Goal: Transaction & Acquisition: Obtain resource

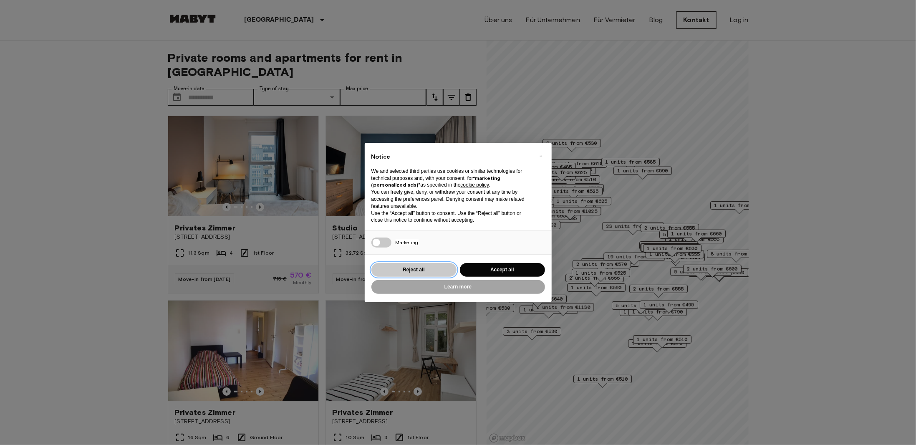
click at [427, 268] on button "Reject all" at bounding box center [413, 270] width 85 height 14
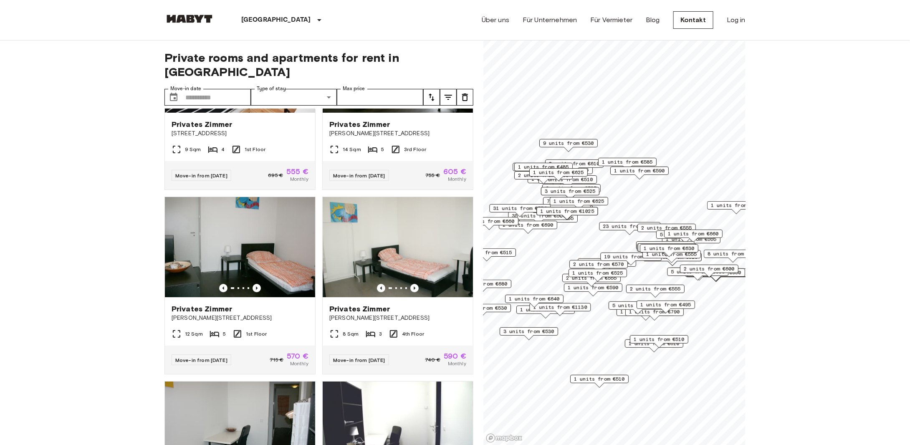
scroll to position [1377, 0]
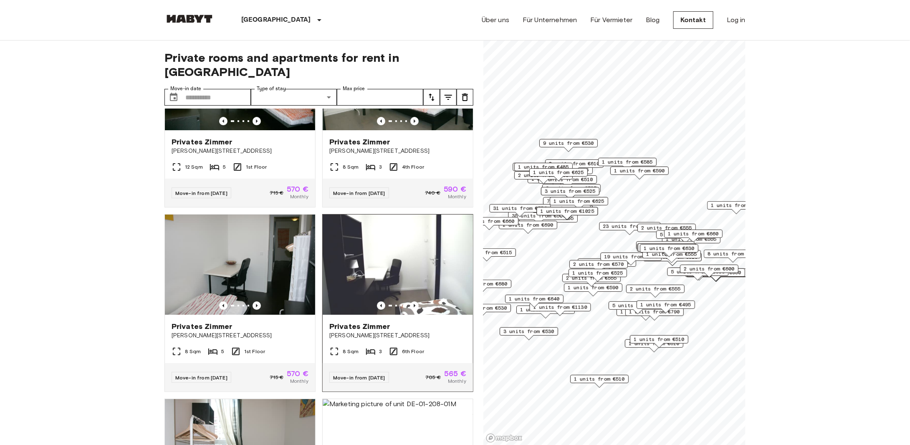
click at [388, 282] on img at bounding box center [398, 265] width 150 height 100
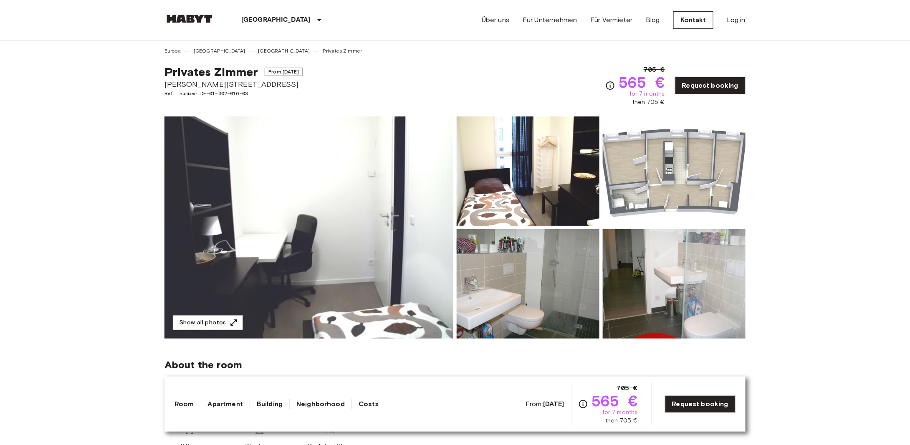
click at [357, 255] on img at bounding box center [308, 227] width 289 height 222
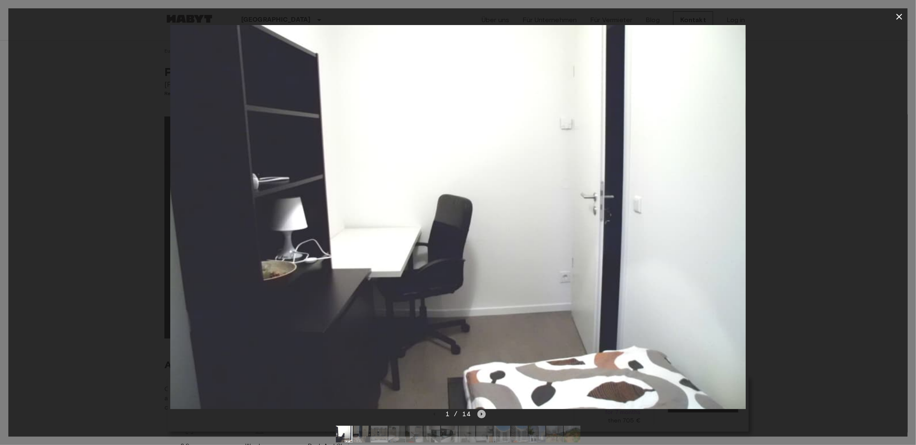
click at [481, 413] on icon "Next image" at bounding box center [482, 413] width 2 height 3
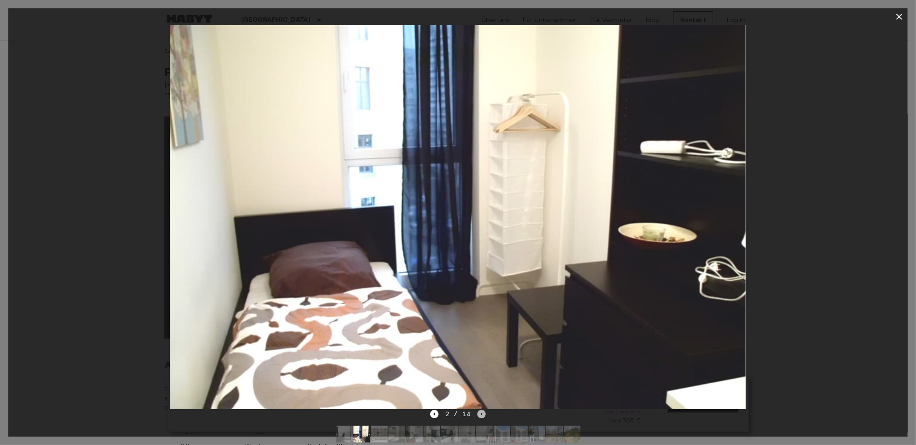
click at [481, 413] on icon "Next image" at bounding box center [482, 413] width 2 height 3
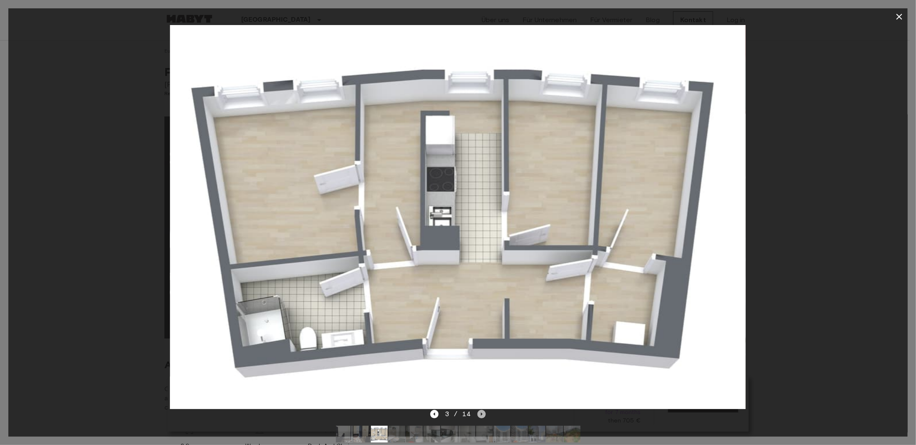
click at [481, 413] on icon "Next image" at bounding box center [482, 413] width 2 height 3
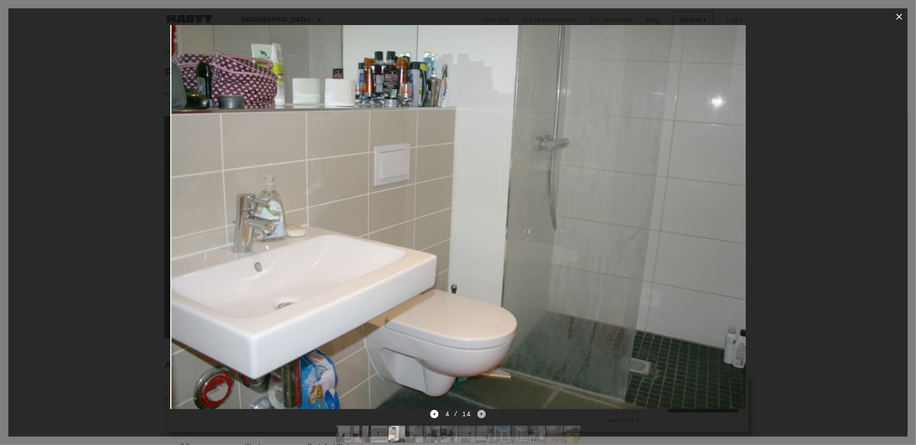
click at [481, 413] on icon "Next image" at bounding box center [482, 413] width 2 height 3
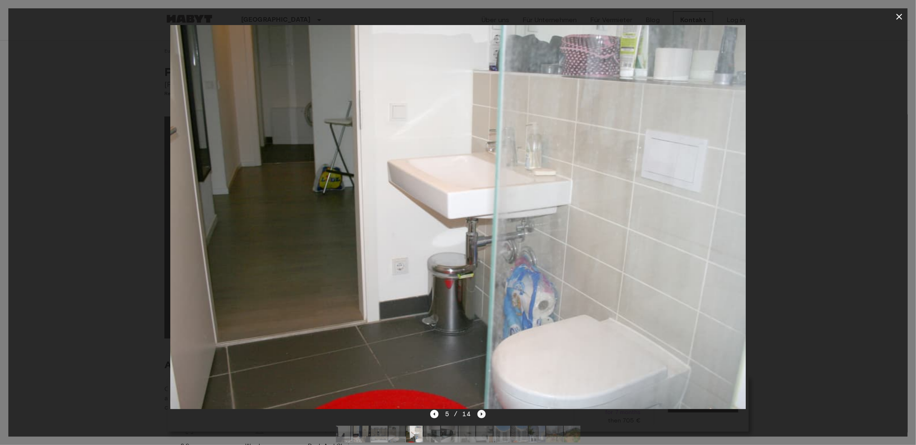
click at [481, 413] on icon "Next image" at bounding box center [482, 413] width 2 height 3
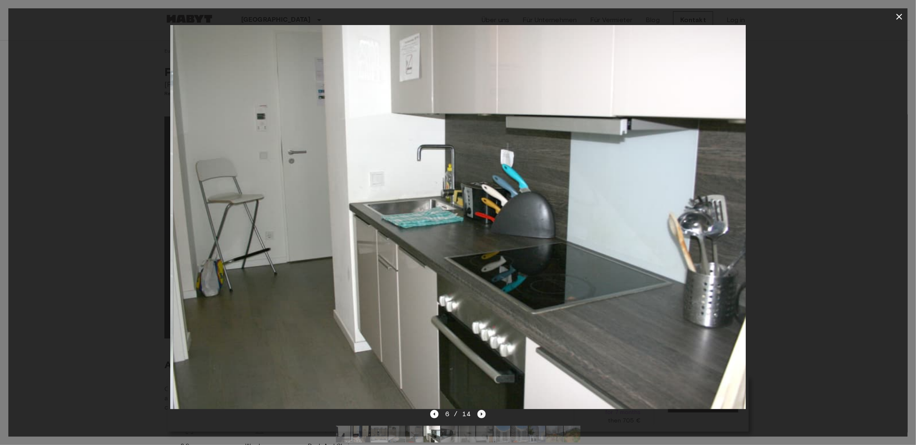
click at [481, 413] on icon "Next image" at bounding box center [482, 413] width 2 height 3
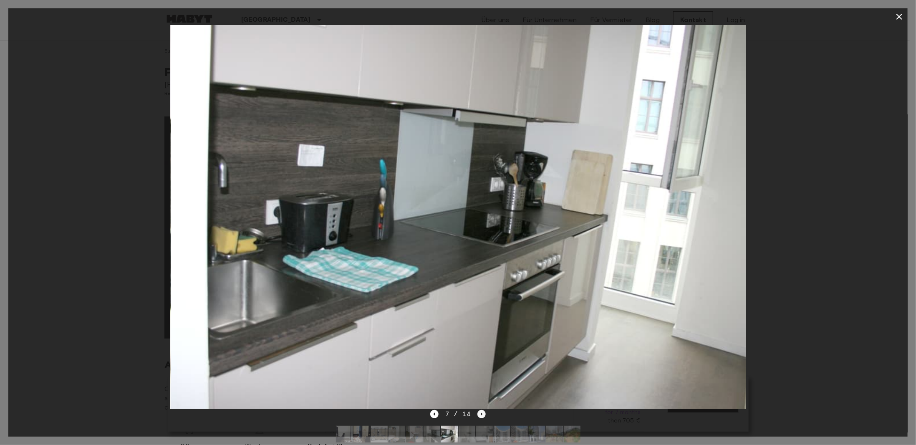
click at [481, 413] on icon "Next image" at bounding box center [482, 413] width 2 height 3
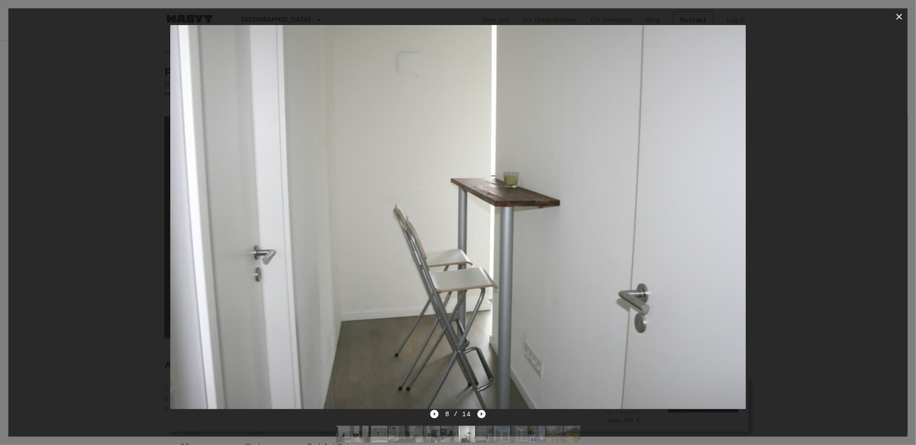
click at [481, 414] on icon "Next image" at bounding box center [482, 413] width 2 height 3
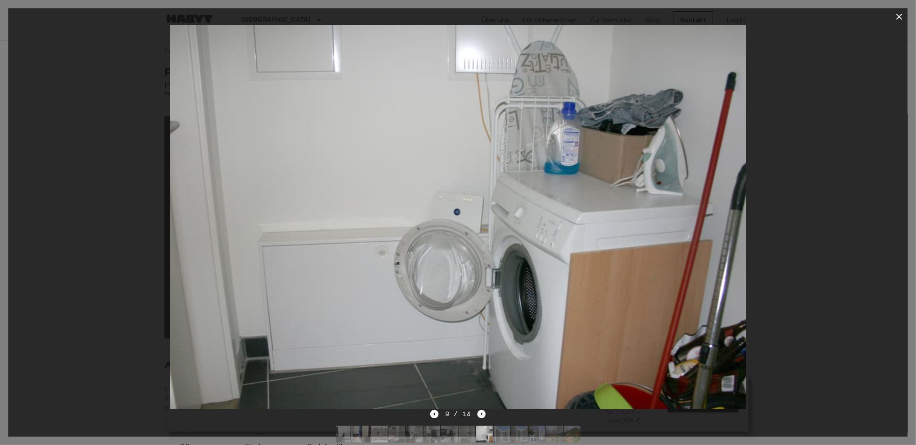
click at [481, 414] on icon "Next image" at bounding box center [482, 413] width 2 height 3
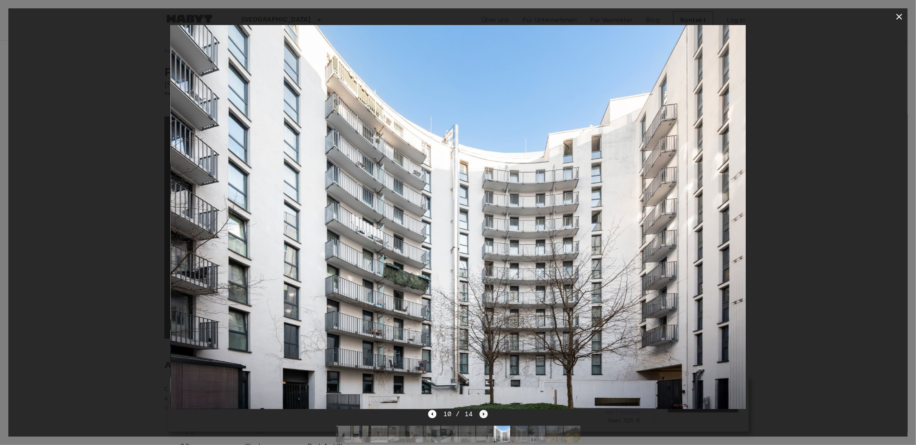
click at [481, 414] on icon "Next image" at bounding box center [484, 414] width 8 height 8
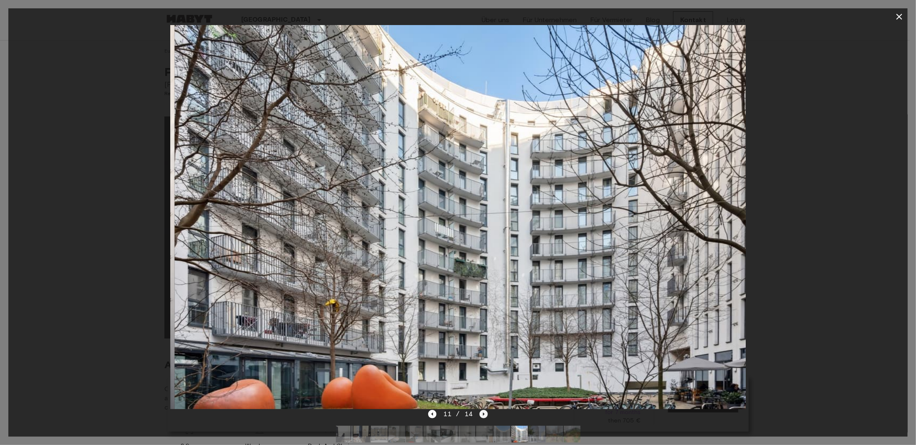
click at [481, 414] on icon "Next image" at bounding box center [484, 414] width 8 height 8
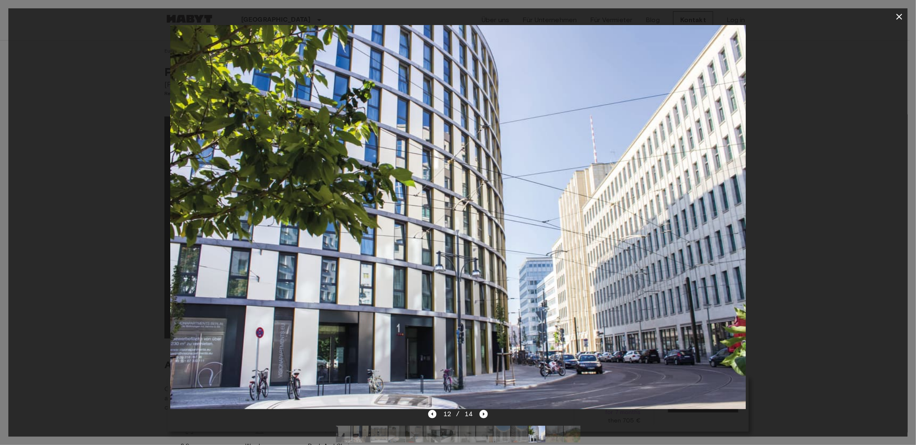
click at [903, 19] on icon "button" at bounding box center [900, 17] width 10 height 10
